Goal: Communication & Community: Ask a question

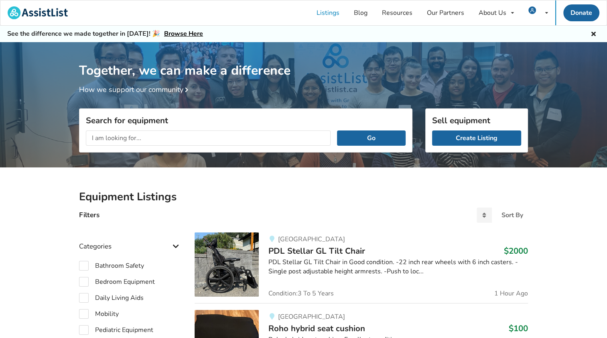
click at [107, 137] on input "text" at bounding box center [208, 137] width 245 height 15
type input "Mobility scooters"
click at [365, 136] on button "Go" at bounding box center [371, 137] width 69 height 15
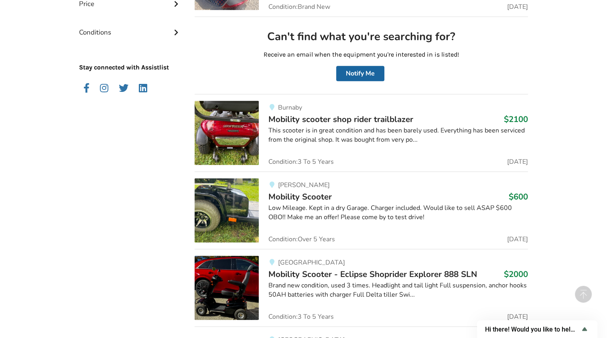
scroll to position [482, 0]
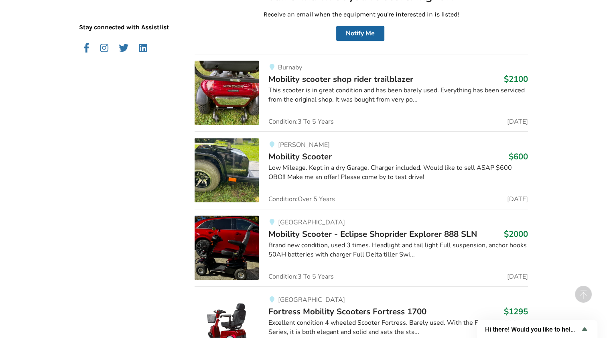
click at [229, 160] on img at bounding box center [227, 170] width 64 height 64
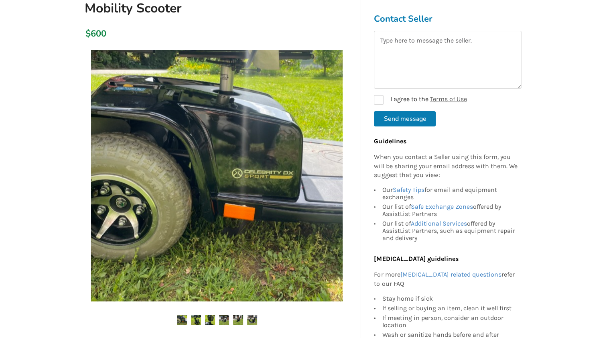
scroll to position [120, 0]
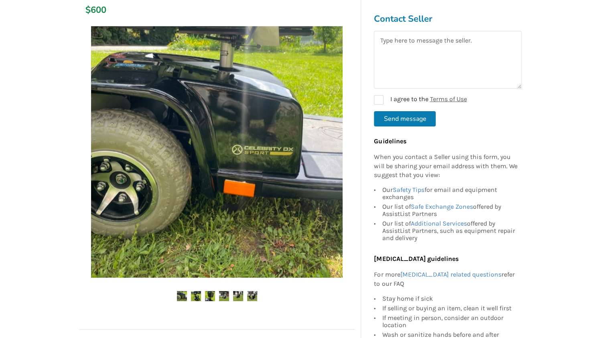
click at [195, 297] on img at bounding box center [196, 296] width 10 height 10
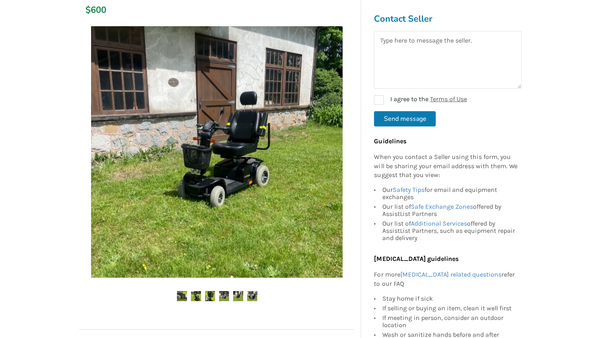
click at [226, 293] on img at bounding box center [224, 296] width 10 height 10
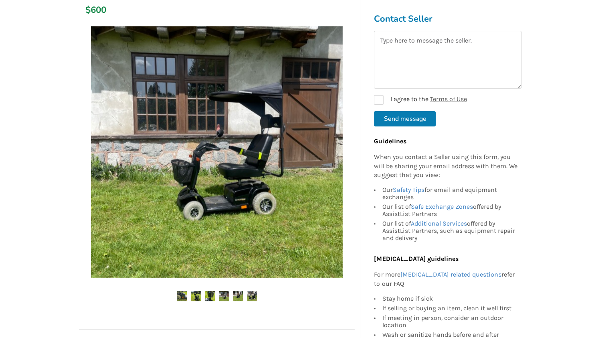
click at [239, 294] on img at bounding box center [238, 296] width 10 height 10
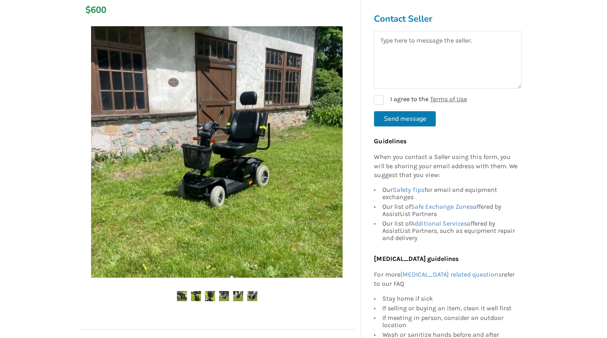
click at [253, 295] on img at bounding box center [252, 296] width 10 height 10
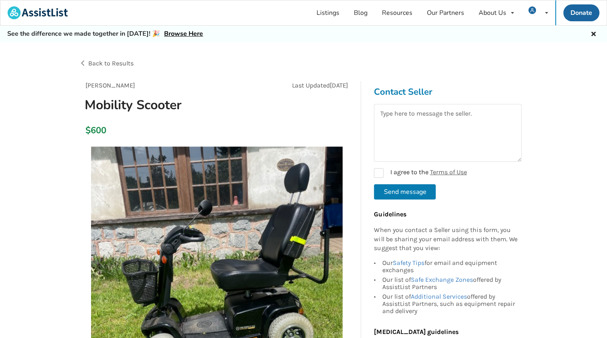
scroll to position [40, 0]
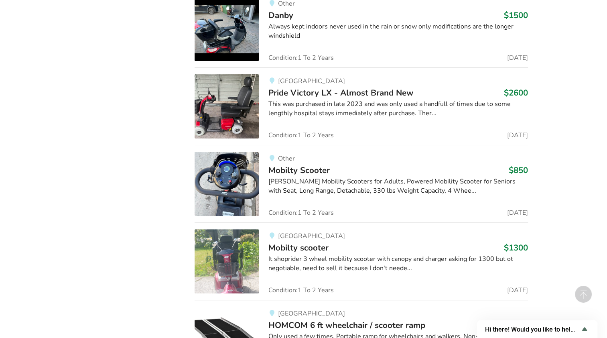
scroll to position [6309, 0]
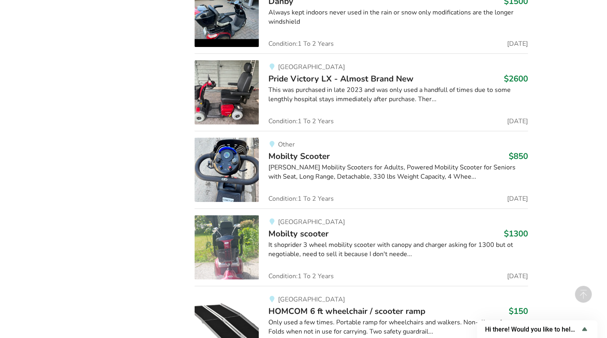
click at [235, 240] on img at bounding box center [227, 247] width 64 height 64
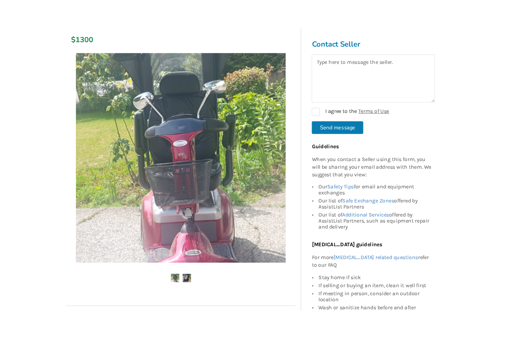
scroll to position [120, 0]
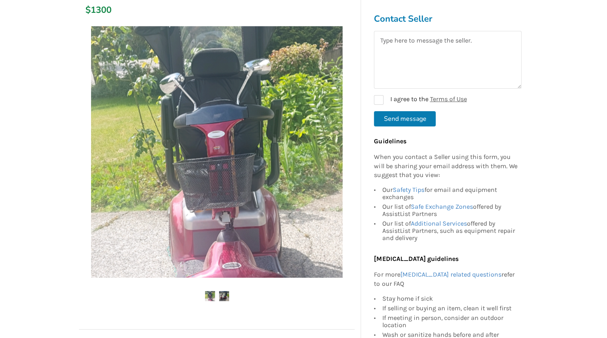
click at [222, 295] on img at bounding box center [224, 296] width 10 height 10
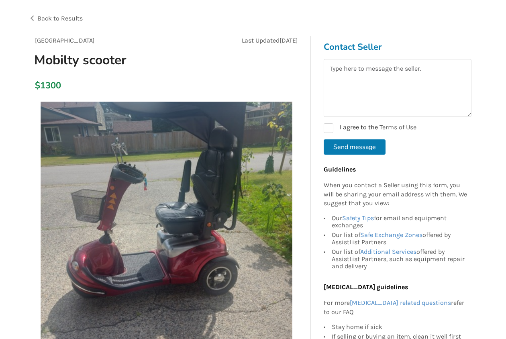
scroll to position [0, 0]
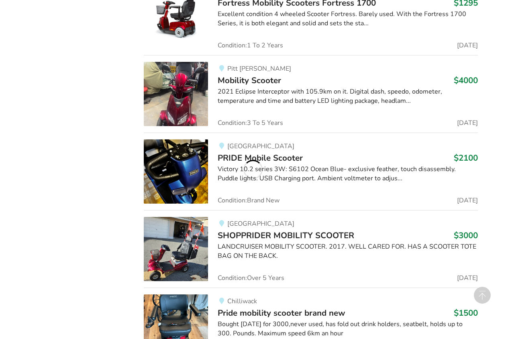
scroll to position [1569, 0]
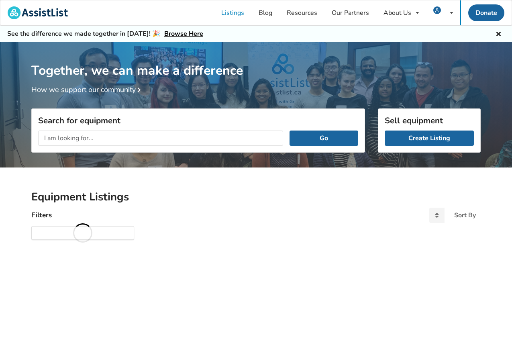
click at [278, 264] on div "Together, we can make a difference How we support our community Search for equi…" at bounding box center [256, 199] width 512 height 315
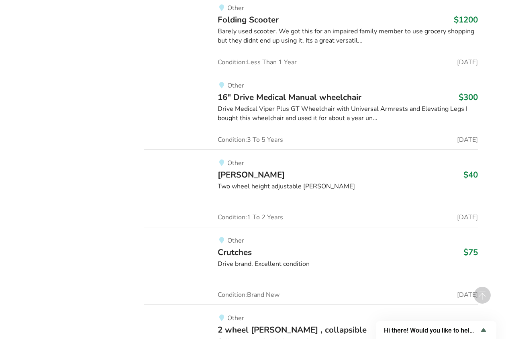
scroll to position [49269, 0]
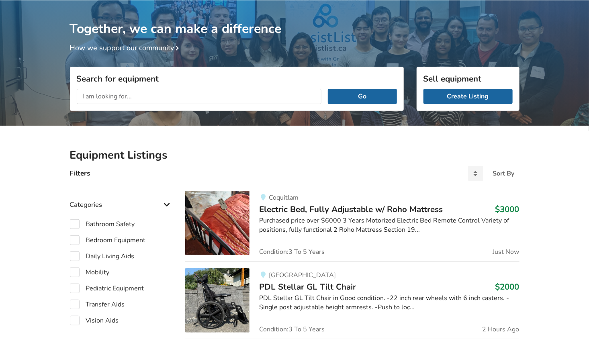
click at [98, 97] on input "text" at bounding box center [199, 96] width 245 height 15
click at [174, 95] on input "New/used Mobility scooter Vancover Island BC Canada" at bounding box center [199, 96] width 245 height 15
click at [181, 96] on input "New/used Mobility scooter Vancuover Island BC Canada" at bounding box center [199, 96] width 245 height 15
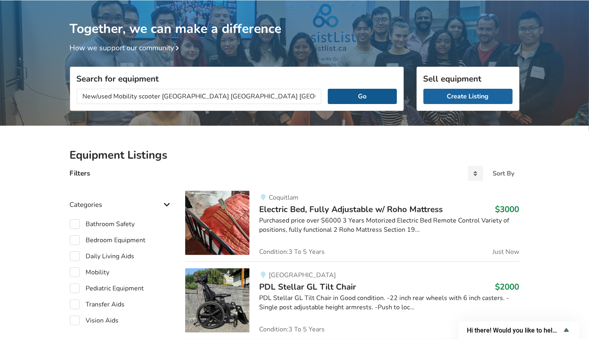
type input "New/used Mobility scooter Vancouver Island BC Canada"
click at [363, 96] on button "Go" at bounding box center [362, 96] width 69 height 15
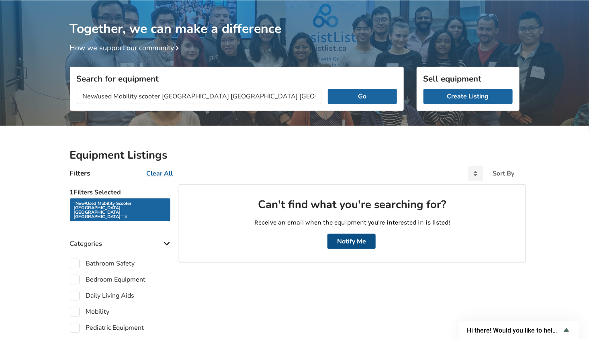
click at [347, 239] on button "Notify Me" at bounding box center [351, 241] width 48 height 15
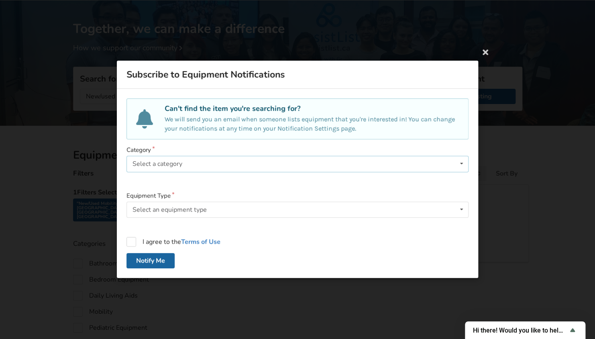
click at [461, 163] on icon at bounding box center [462, 164] width 12 height 15
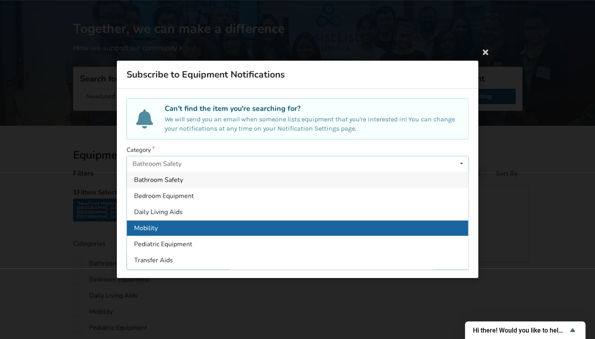
click at [145, 226] on span "Mobility" at bounding box center [146, 228] width 24 height 9
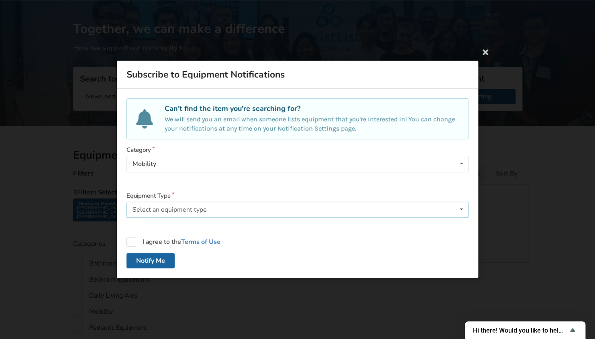
click at [223, 207] on div "Select an equipment type Walker Wheelchair Wheelchair Cushion Wheelchair Backre…" at bounding box center [297, 210] width 342 height 16
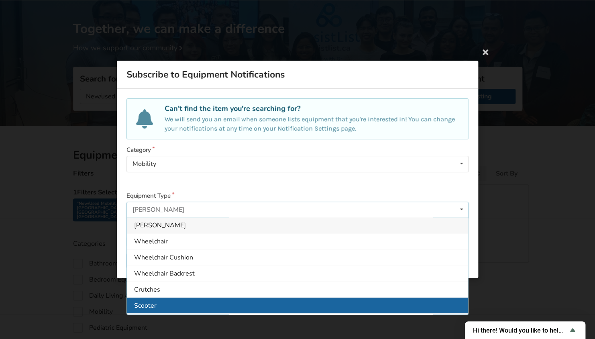
click at [147, 304] on span "Scooter" at bounding box center [145, 305] width 22 height 9
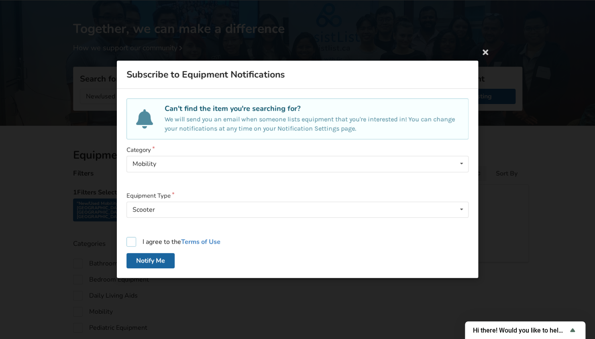
click at [132, 241] on label "I agree to the Terms of Use" at bounding box center [173, 242] width 94 height 10
checkbox input "true"
click at [147, 260] on button "Notify Me" at bounding box center [150, 260] width 48 height 15
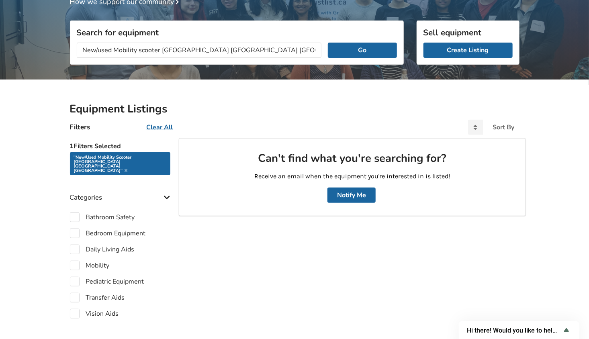
scroll to position [86, 0]
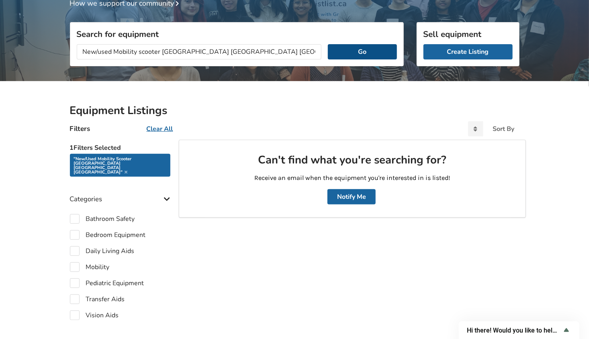
click at [374, 52] on button "Go" at bounding box center [362, 51] width 69 height 15
click at [371, 50] on button "Go" at bounding box center [362, 51] width 69 height 15
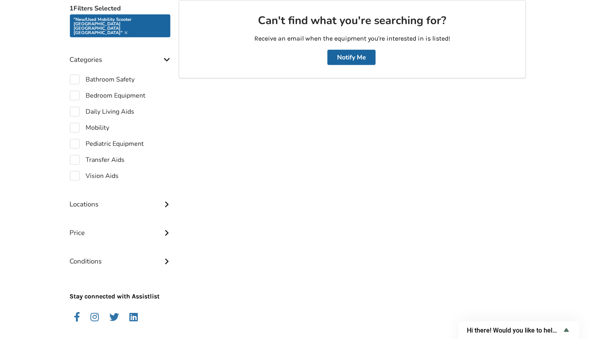
scroll to position [247, 0]
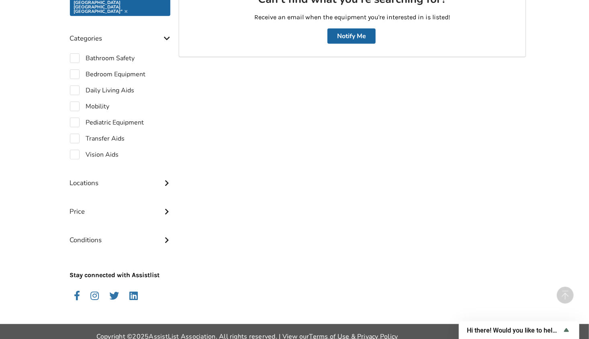
click at [165, 179] on icon at bounding box center [167, 182] width 8 height 7
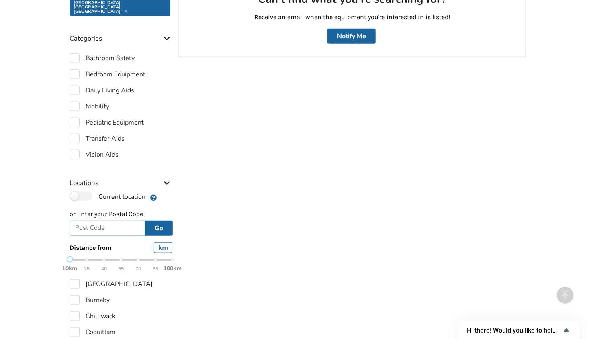
click at [95, 220] on input "text" at bounding box center [107, 227] width 76 height 15
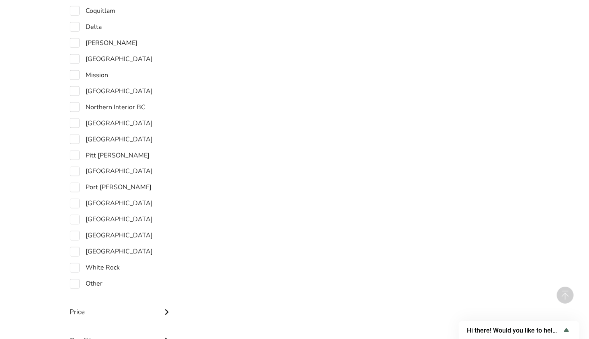
scroll to position [608, 0]
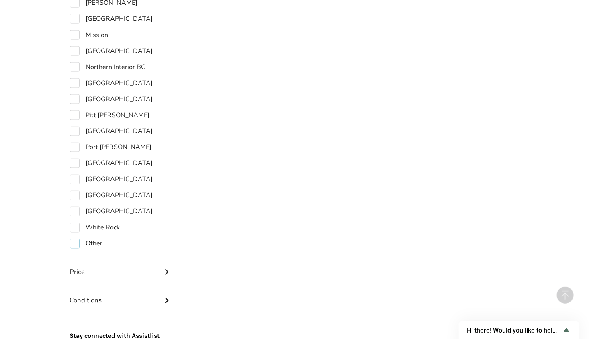
click at [76, 239] on label "Other" at bounding box center [86, 244] width 33 height 10
checkbox input "true"
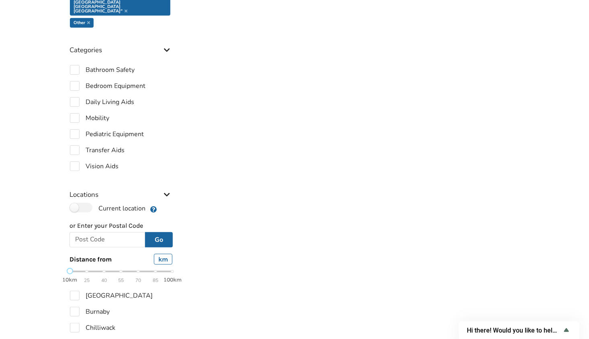
scroll to position [199, 0]
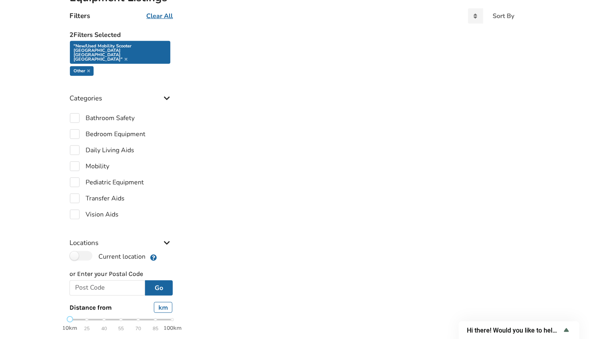
click at [167, 324] on strong "100km" at bounding box center [172, 327] width 18 height 7
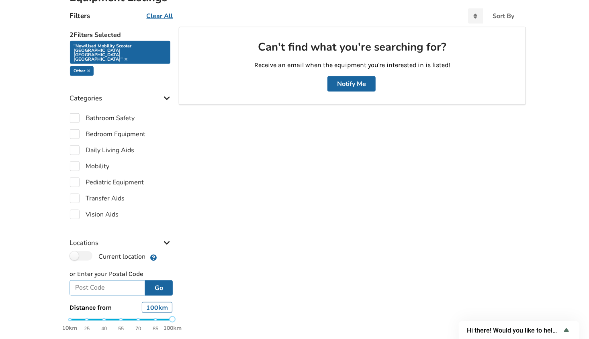
click at [89, 280] on input "text" at bounding box center [107, 287] width 76 height 15
click at [92, 251] on label "Current location" at bounding box center [108, 256] width 76 height 10
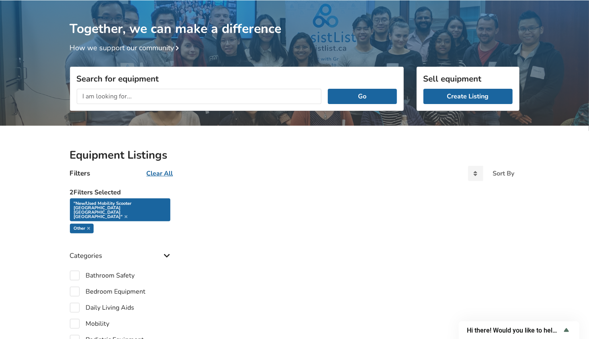
scroll to position [0, 0]
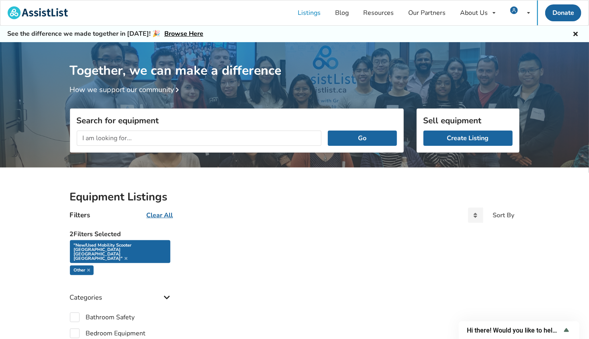
click at [93, 138] on input "text" at bounding box center [199, 137] width 245 height 15
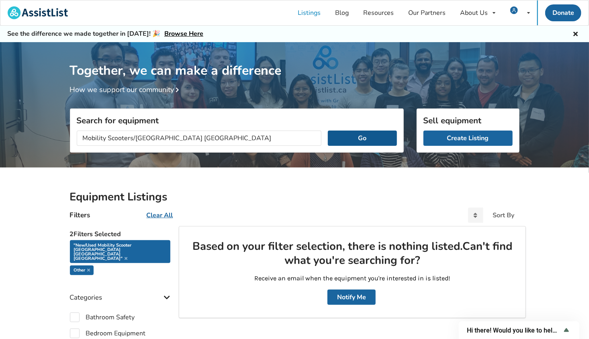
type input "Mobility Scooters/BC Canada"
click at [357, 136] on button "Go" at bounding box center [362, 137] width 69 height 15
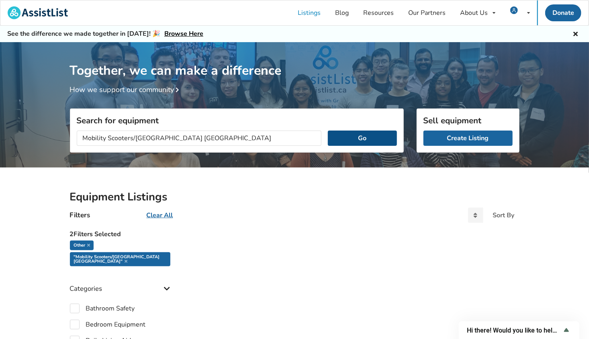
click at [359, 135] on button "Go" at bounding box center [362, 137] width 69 height 15
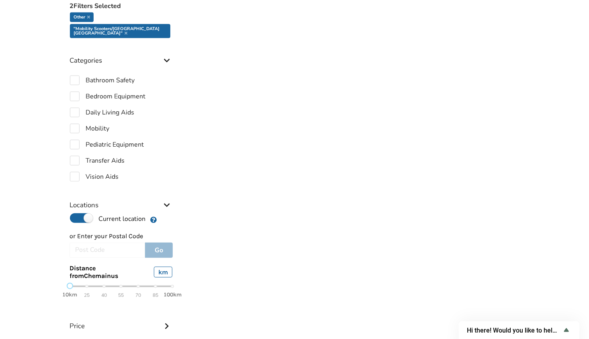
scroll to position [241, 0]
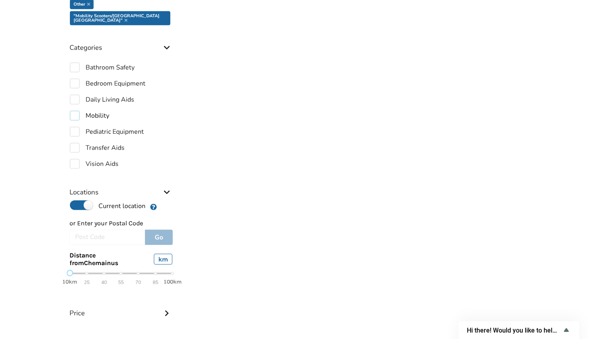
click at [94, 111] on label "Mobility" at bounding box center [90, 116] width 40 height 10
checkbox input "true"
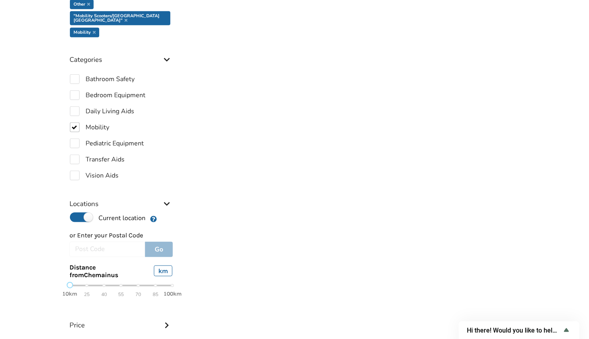
click at [174, 290] on strong "100km" at bounding box center [172, 293] width 18 height 7
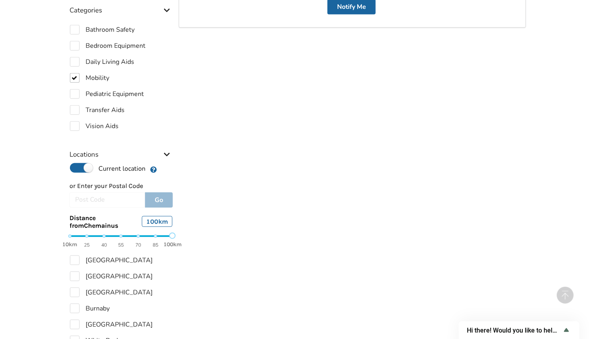
scroll to position [241, 0]
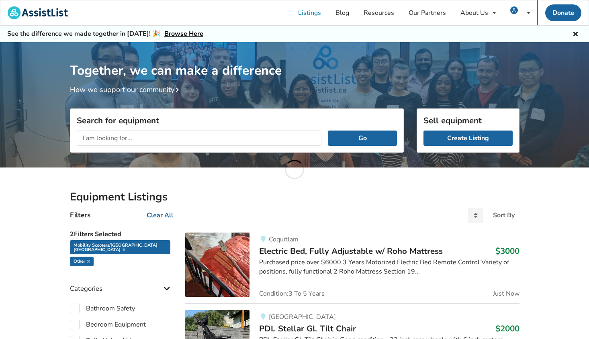
scroll to position [42, 0]
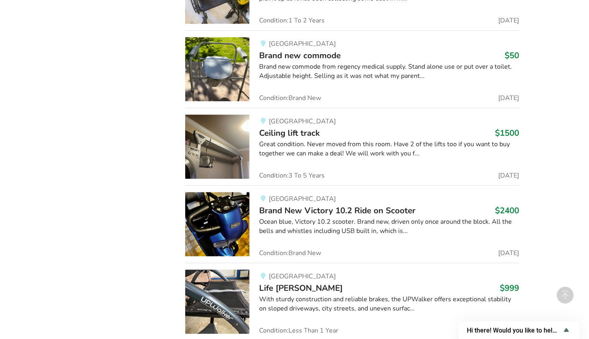
scroll to position [5351, 0]
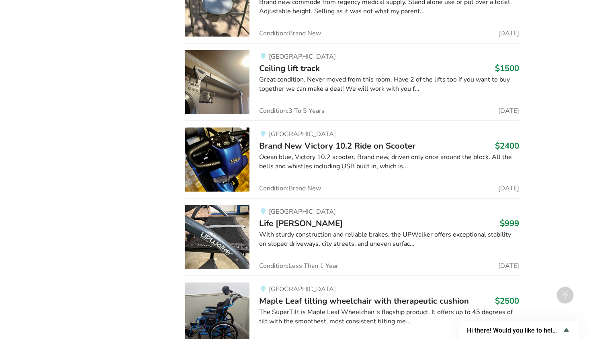
click at [223, 153] on img at bounding box center [217, 159] width 64 height 64
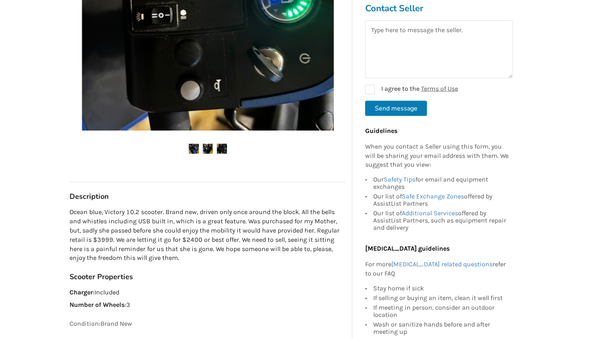
scroll to position [241, 0]
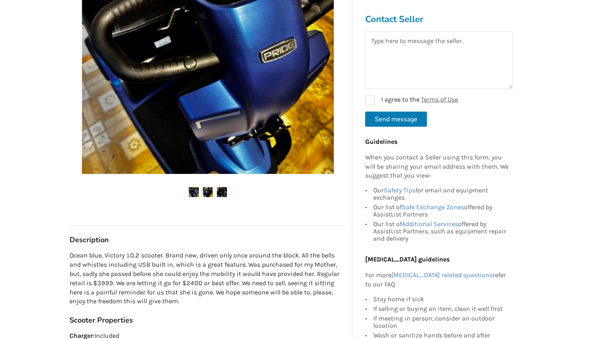
click at [206, 191] on img at bounding box center [208, 192] width 10 height 10
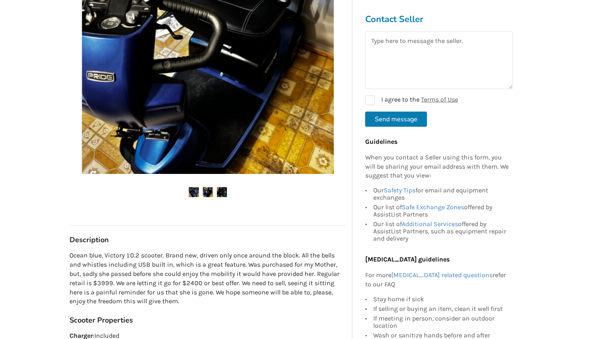
click at [220, 190] on img at bounding box center [222, 192] width 10 height 10
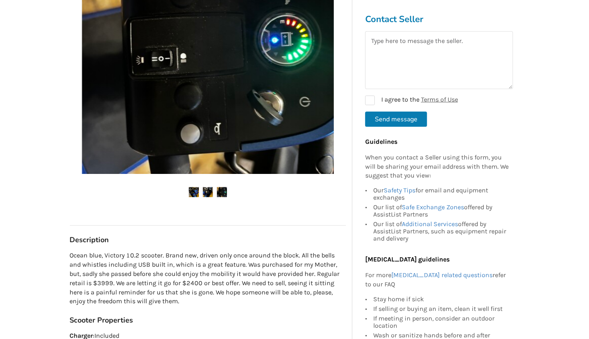
click at [206, 190] on img at bounding box center [208, 192] width 10 height 10
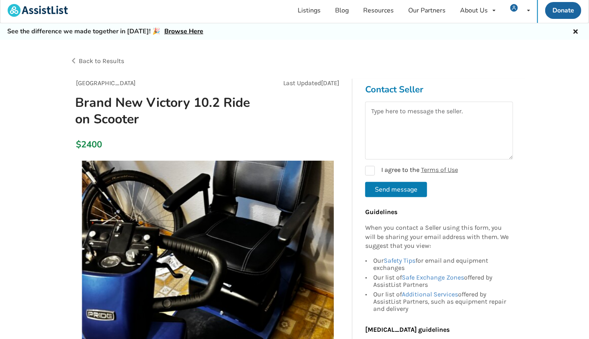
scroll to position [0, 0]
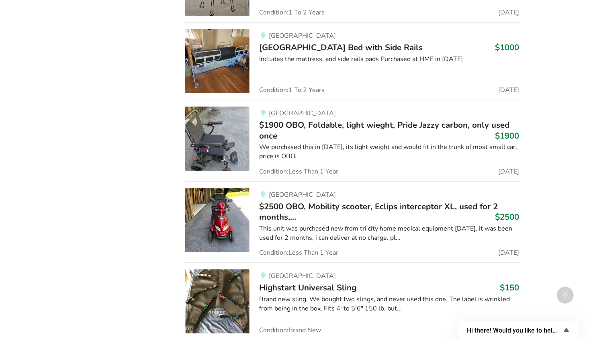
scroll to position [20032, 0]
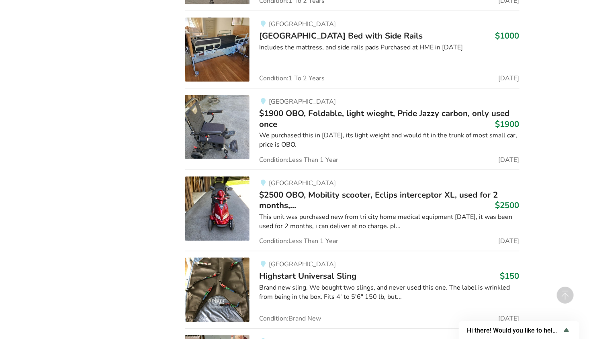
click at [325, 212] on div "This unit was purchased new from tri city home medical equipment [DATE], it was…" at bounding box center [389, 221] width 260 height 18
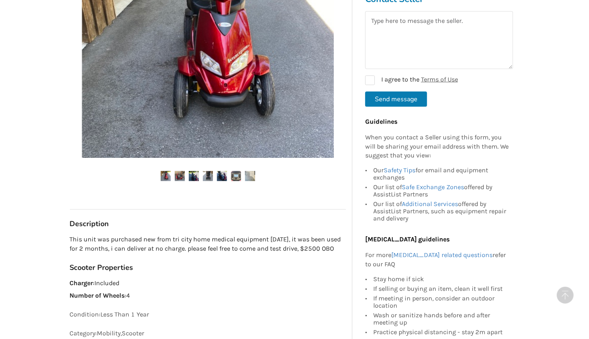
scroll to position [241, 0]
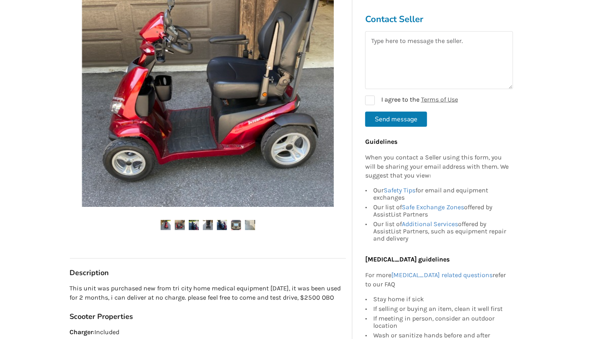
click at [222, 230] on img at bounding box center [222, 225] width 10 height 10
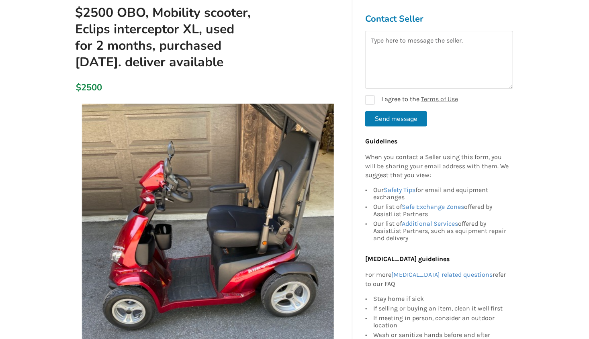
scroll to position [0, 0]
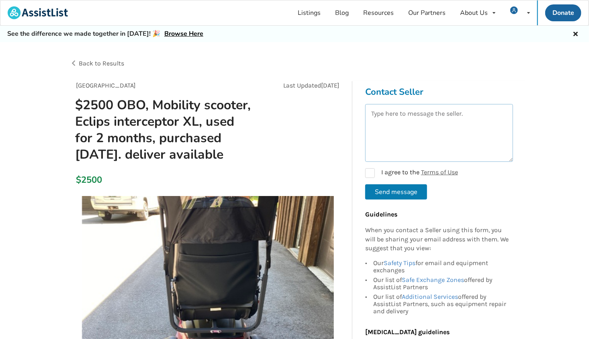
click at [381, 111] on textarea at bounding box center [439, 133] width 148 height 58
click at [503, 132] on textarea "I'm very interested in this Mobility Scooter>I live on Vancouver Island(Chemain…" at bounding box center [439, 133] width 148 height 58
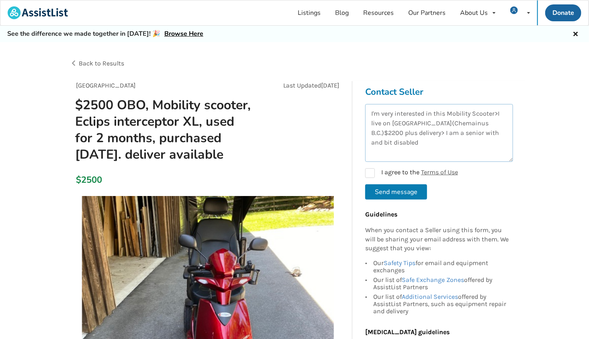
drag, startPoint x: 391, startPoint y: 142, endPoint x: 351, endPoint y: 139, distance: 40.2
drag, startPoint x: 389, startPoint y: 141, endPoint x: 409, endPoint y: 144, distance: 20.3
click at [409, 144] on textarea "I'm very interested in this Mobility Scooter>I live on Vancouver Island(Chemain…" at bounding box center [439, 133] width 148 height 58
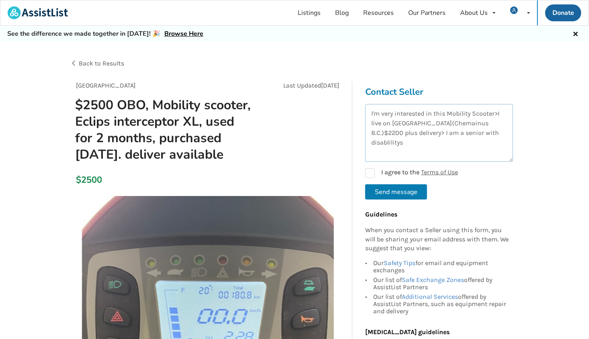
click at [389, 142] on textarea "I'm very interested in this Mobility Scooter>I live on Vancouver Island(Chemain…" at bounding box center [439, 133] width 148 height 58
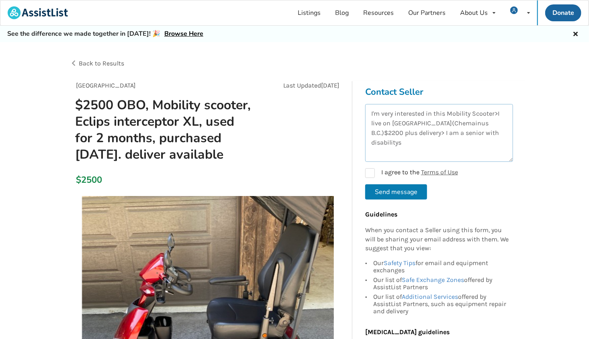
click at [398, 141] on textarea "I'm very interested in this Mobility Scooter>I live on Vancouver Island(Chemain…" at bounding box center [439, 133] width 148 height 58
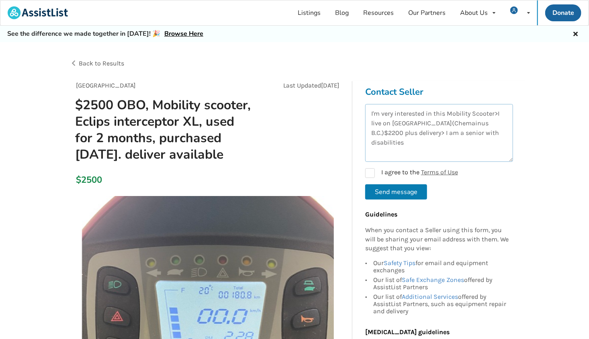
click at [405, 141] on textarea "I'm very interested in this Mobility Scooter>I live on Vancouver Island(Chemain…" at bounding box center [439, 133] width 148 height 58
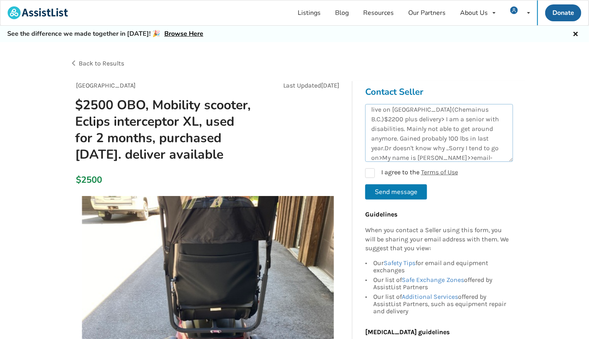
scroll to position [23, 0]
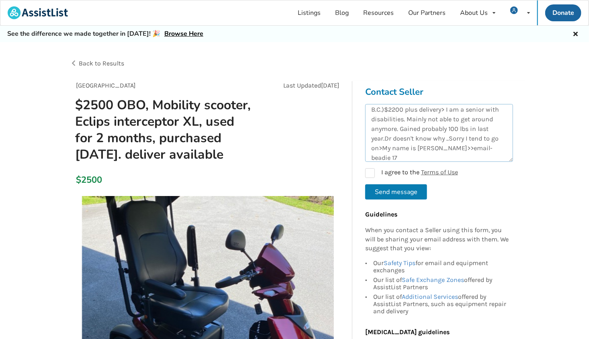
click at [392, 157] on textarea "I'm very interested in this Mobility Scooter>I live on Vancouver Island(Chemain…" at bounding box center [439, 133] width 148 height 58
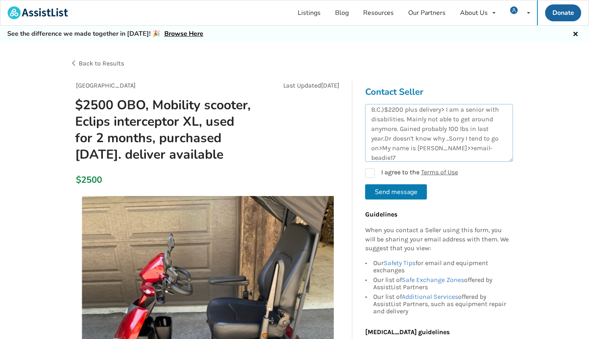
click at [396, 155] on textarea "I'm very interested in this Mobility Scooter>I live on Vancouver Island(Chemain…" at bounding box center [439, 133] width 148 height 58
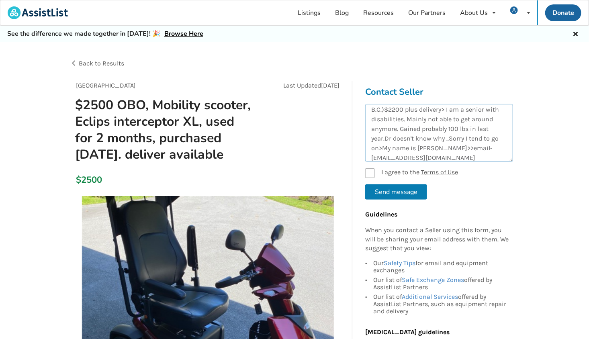
type textarea "I'm very interested in this Mobility Scooter>I live on Vancouver Island(Chemain…"
click at [367, 174] on label "I agree to the Terms of Use" at bounding box center [411, 173] width 93 height 10
checkbox input "true"
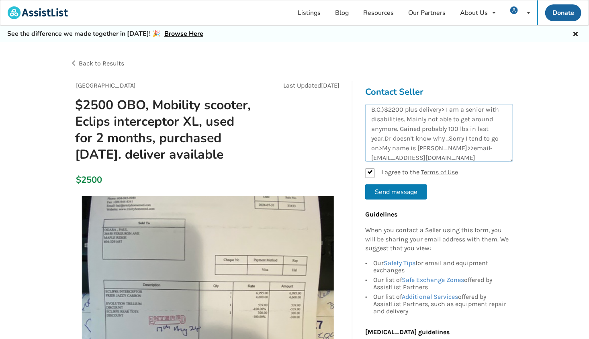
click at [457, 157] on textarea "I'm very interested in this Mobility Scooter>I live on Vancouver Island(Chemain…" at bounding box center [439, 133] width 148 height 58
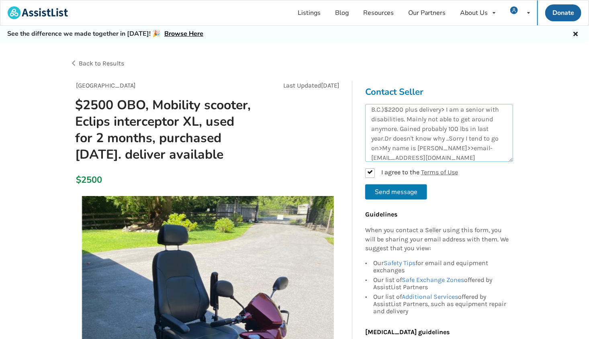
type textarea "I'm very interested in this Mobility Scooter>I live on Vancouver Island(Chemain…"
click at [395, 190] on button "Send message" at bounding box center [396, 191] width 62 height 15
checkbox input "false"
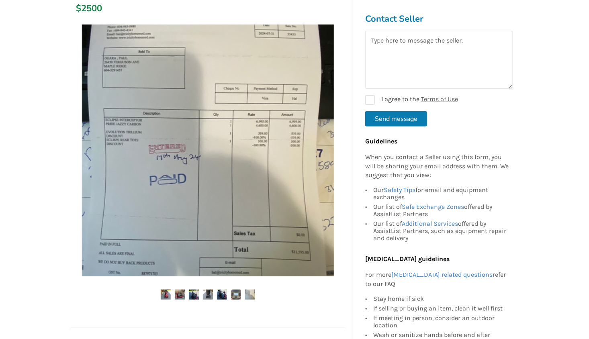
scroll to position [161, 0]
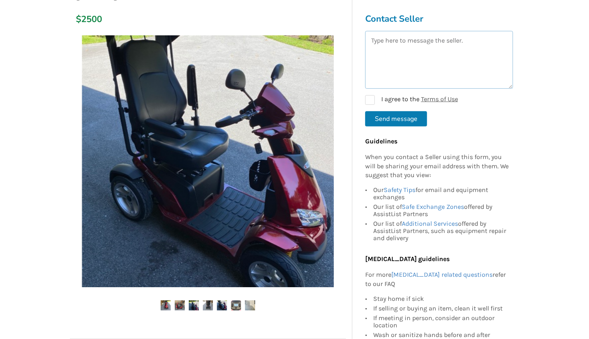
click at [375, 62] on textarea at bounding box center [439, 60] width 148 height 58
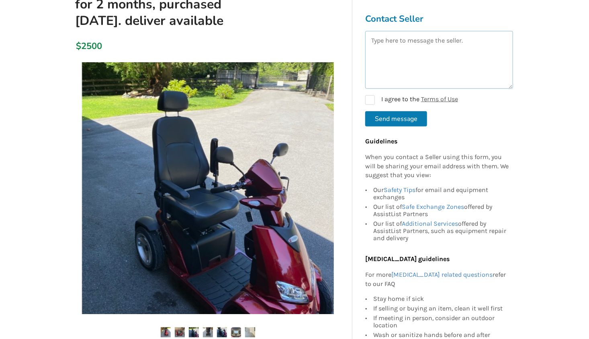
scroll to position [132, 0]
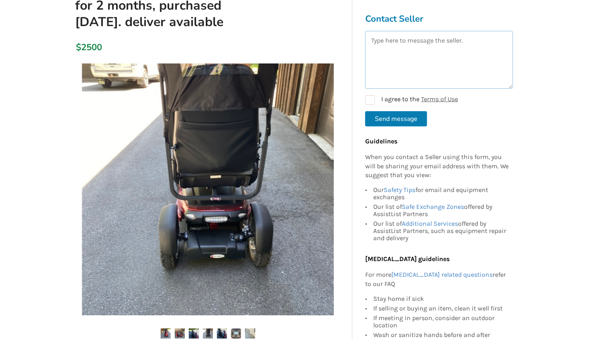
click at [374, 40] on textarea at bounding box center [439, 60] width 148 height 58
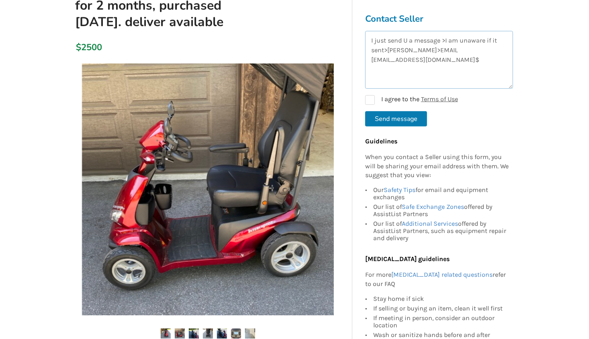
click at [443, 59] on textarea "I just send U a message >I am unaware if it sent>Linda CAMERON>EMAIL beadie17ca…" at bounding box center [439, 60] width 148 height 58
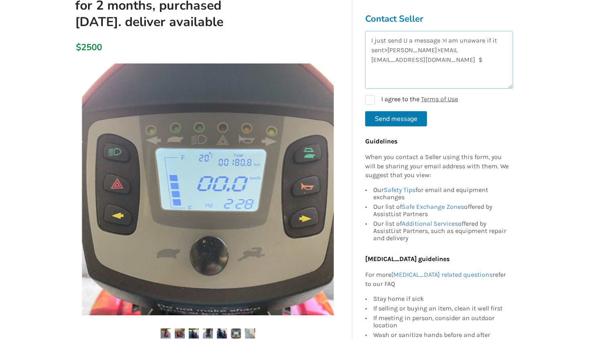
click at [452, 59] on textarea "I just send U a message >I am unaware if it sent>Linda CAMERON>EMAIL beadie17ca…" at bounding box center [439, 60] width 148 height 58
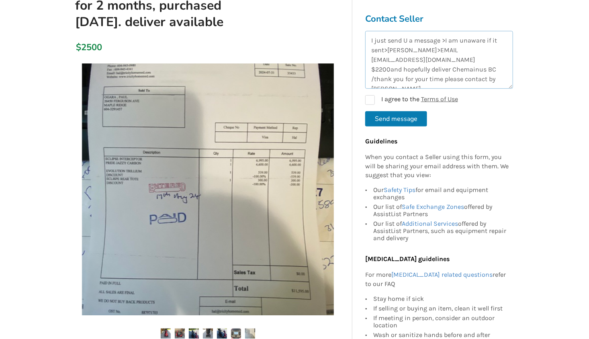
click at [452, 79] on textarea "I just send U a message >I am unaware if it sent>Linda CAMERON>EMAIL beadie17ca…" at bounding box center [439, 60] width 148 height 58
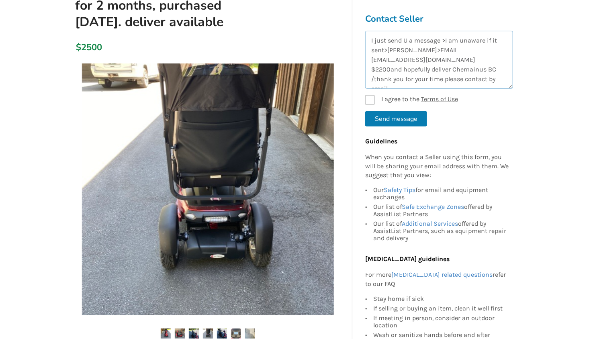
type textarea "I just send U a message >I am unaware if it sent>Linda CAMERON>EMAIL beadie17ca…"
click at [369, 96] on label "I agree to the Terms of Use" at bounding box center [411, 100] width 93 height 10
checkbox input "true"
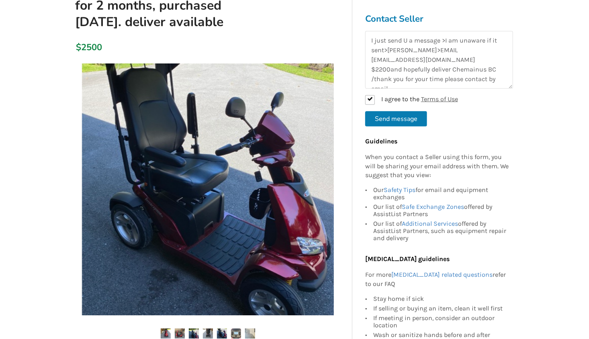
click at [398, 117] on button "Send message" at bounding box center [396, 118] width 62 height 15
checkbox input "false"
